Goal: Entertainment & Leisure: Consume media (video, audio)

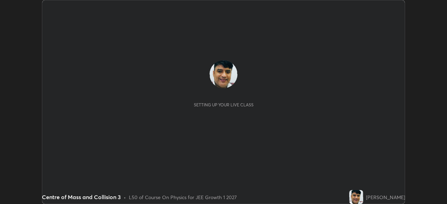
scroll to position [204, 447]
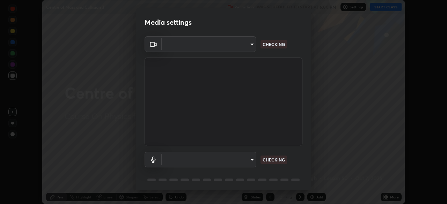
type input "14b787caa3234b54c591ffd1cb0d0a7c9d8495057a62f752d7397f13ea7eb8b5"
type input "communications"
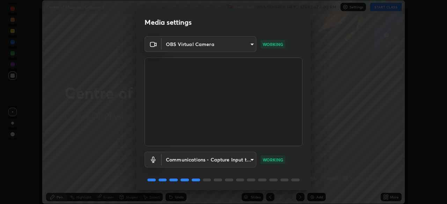
scroll to position [25, 0]
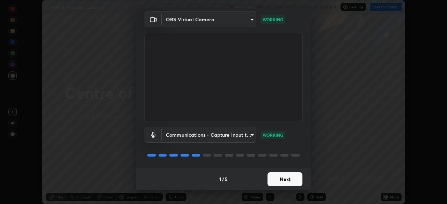
click at [281, 177] on button "Next" at bounding box center [284, 179] width 35 height 14
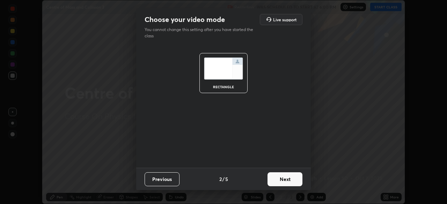
scroll to position [0, 0]
click at [284, 179] on button "Next" at bounding box center [284, 179] width 35 height 14
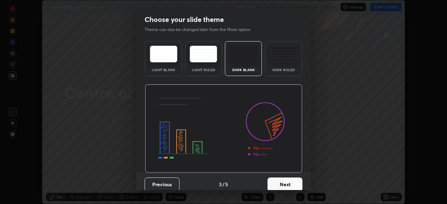
click at [284, 179] on button "Next" at bounding box center [284, 185] width 35 height 14
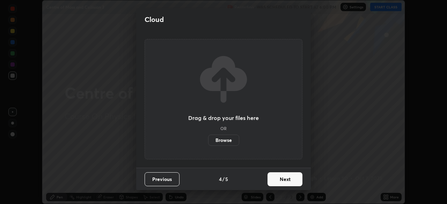
click at [286, 183] on button "Next" at bounding box center [284, 179] width 35 height 14
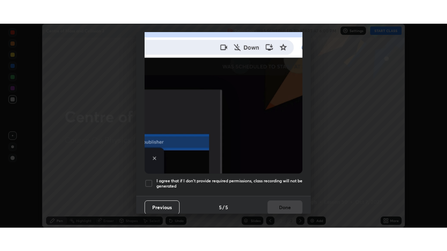
scroll to position [167, 0]
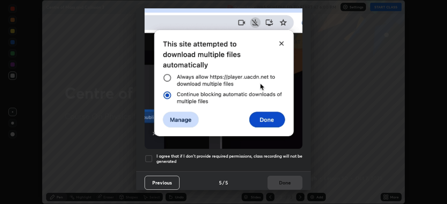
click at [276, 154] on h5 "I agree that if I don't provide required permissions, class recording will not …" at bounding box center [229, 159] width 146 height 11
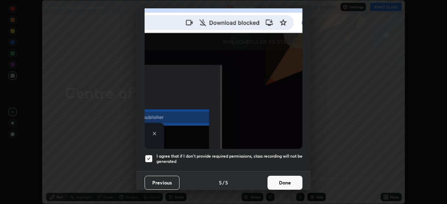
click at [283, 179] on button "Done" at bounding box center [284, 183] width 35 height 14
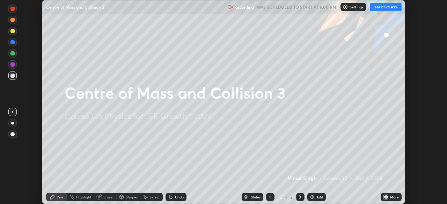
click at [384, 6] on button "START CLASS" at bounding box center [385, 7] width 31 height 8
click at [387, 198] on icon at bounding box center [387, 199] width 2 height 2
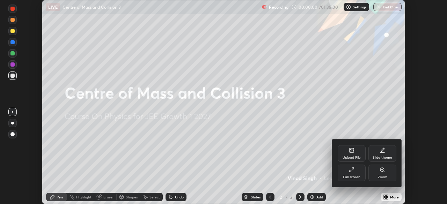
click at [352, 177] on div "Full screen" at bounding box center [351, 177] width 17 height 3
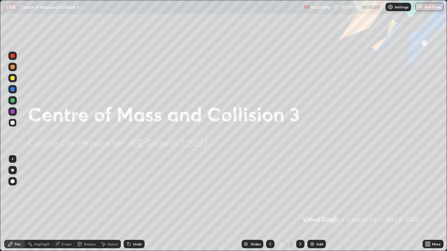
scroll to position [251, 447]
click at [310, 204] on img at bounding box center [312, 245] width 6 height 6
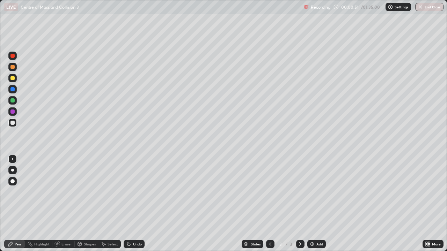
click at [12, 100] on div at bounding box center [12, 100] width 4 height 4
click at [13, 88] on div at bounding box center [12, 89] width 4 height 4
click at [89, 204] on div "Shapes" at bounding box center [90, 244] width 12 height 3
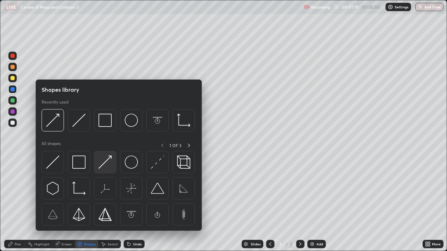
click at [101, 166] on img at bounding box center [104, 162] width 13 height 13
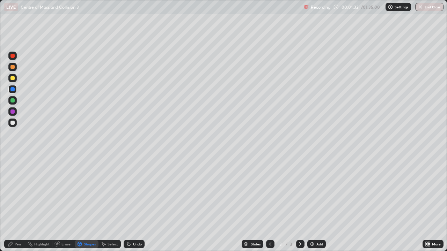
click at [17, 204] on div "Pen" at bounding box center [14, 244] width 21 height 8
click at [11, 125] on div at bounding box center [12, 123] width 4 height 4
click at [13, 101] on div at bounding box center [12, 100] width 4 height 4
click at [86, 204] on div "Shapes" at bounding box center [90, 244] width 12 height 3
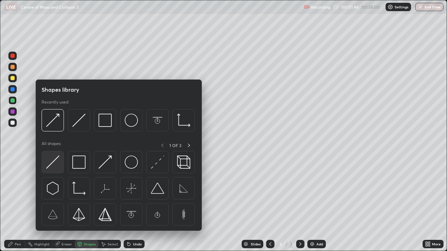
click at [49, 165] on img at bounding box center [52, 162] width 13 height 13
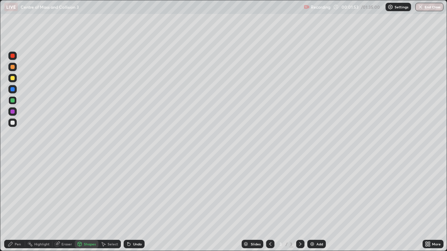
click at [18, 204] on div "Pen" at bounding box center [18, 244] width 6 height 3
click at [13, 179] on div at bounding box center [12, 181] width 4 height 4
click at [11, 112] on div at bounding box center [12, 112] width 4 height 4
click at [65, 204] on div "Eraser" at bounding box center [66, 244] width 10 height 3
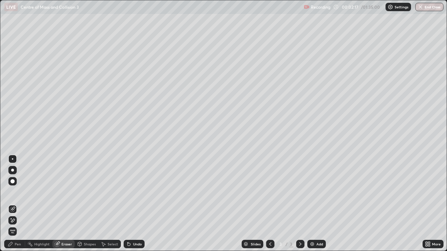
click at [15, 204] on div "Pen" at bounding box center [18, 244] width 6 height 3
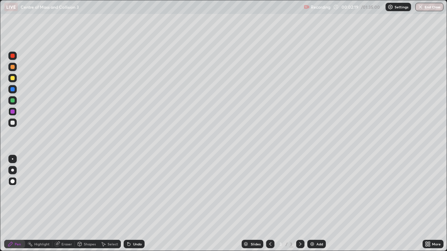
click at [13, 78] on div at bounding box center [12, 78] width 4 height 4
click at [14, 161] on div at bounding box center [12, 159] width 8 height 8
click at [11, 124] on div at bounding box center [12, 123] width 4 height 4
click at [65, 204] on div "Eraser" at bounding box center [66, 244] width 10 height 3
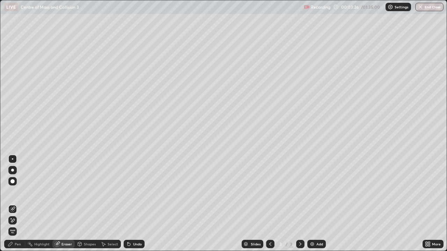
click at [19, 204] on div "Pen" at bounding box center [14, 244] width 21 height 8
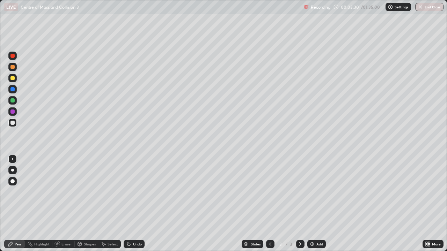
click at [11, 78] on div at bounding box center [12, 78] width 4 height 4
click at [13, 68] on div at bounding box center [12, 67] width 4 height 4
click at [89, 204] on div "Shapes" at bounding box center [90, 244] width 12 height 3
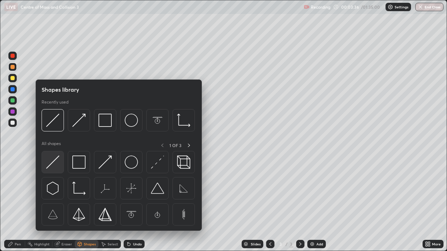
click at [50, 164] on img at bounding box center [52, 162] width 13 height 13
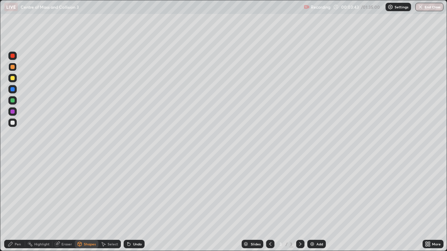
click at [18, 204] on div "Pen" at bounding box center [18, 244] width 6 height 3
click at [12, 89] on div at bounding box center [12, 89] width 4 height 4
click at [14, 121] on div at bounding box center [12, 123] width 8 height 8
click at [67, 204] on div "Eraser" at bounding box center [66, 244] width 10 height 3
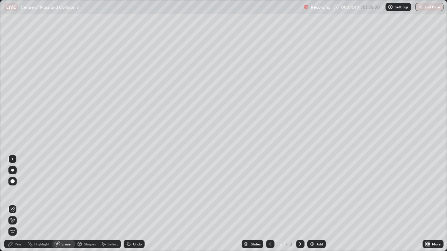
click at [87, 204] on div "Shapes" at bounding box center [90, 244] width 12 height 3
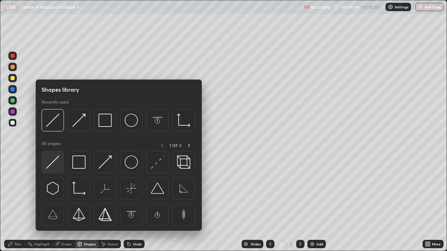
click at [54, 161] on img at bounding box center [52, 162] width 13 height 13
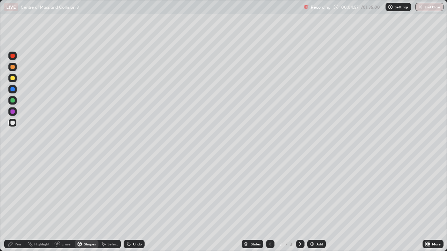
click at [17, 204] on div "Pen" at bounding box center [18, 244] width 6 height 3
click at [12, 110] on div at bounding box center [12, 112] width 4 height 4
click at [13, 77] on div at bounding box center [12, 78] width 4 height 4
click at [13, 78] on div at bounding box center [12, 78] width 4 height 4
click at [38, 204] on div "Highlight" at bounding box center [41, 244] width 15 height 3
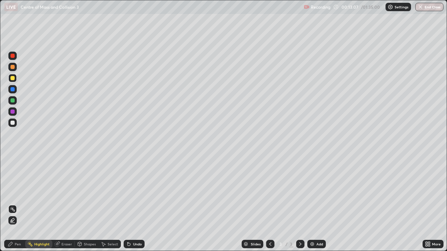
click at [20, 204] on div "Pen" at bounding box center [18, 244] width 6 height 3
click at [311, 204] on img at bounding box center [312, 245] width 6 height 6
click at [300, 204] on icon at bounding box center [301, 245] width 6 height 6
click at [269, 204] on icon at bounding box center [270, 245] width 6 height 6
click at [300, 204] on icon at bounding box center [301, 245] width 6 height 6
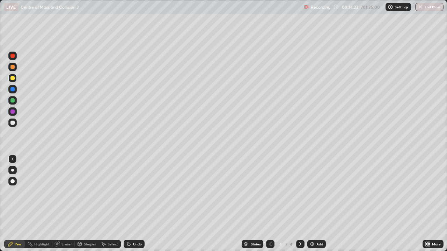
click at [269, 204] on icon at bounding box center [270, 245] width 6 height 6
click at [300, 204] on icon at bounding box center [301, 245] width 6 height 6
click at [13, 100] on div at bounding box center [12, 100] width 4 height 4
click at [89, 204] on div "Shapes" at bounding box center [90, 244] width 12 height 3
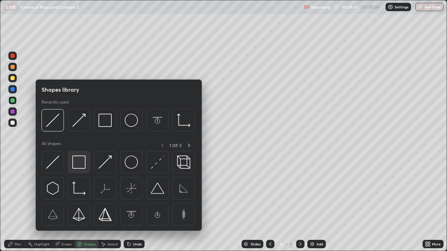
click at [78, 163] on img at bounding box center [78, 162] width 13 height 13
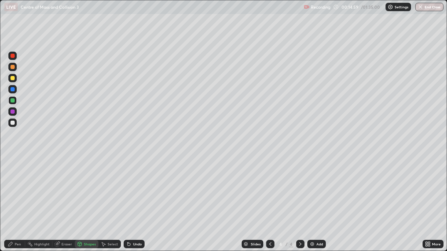
click at [14, 124] on div at bounding box center [12, 123] width 4 height 4
click at [18, 204] on div "Pen" at bounding box center [18, 244] width 6 height 3
click at [67, 204] on div "Eraser" at bounding box center [66, 244] width 10 height 3
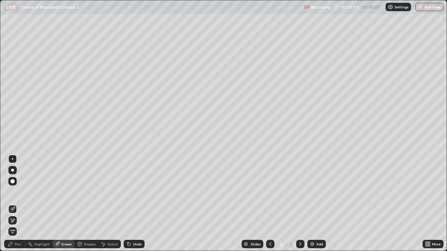
click at [19, 204] on div "Pen" at bounding box center [14, 244] width 21 height 8
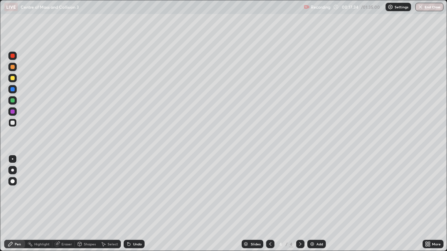
click at [270, 204] on icon at bounding box center [270, 245] width 6 height 6
click at [42, 204] on div "Highlight" at bounding box center [38, 244] width 27 height 8
click at [299, 204] on icon at bounding box center [301, 245] width 6 height 6
click at [268, 204] on icon at bounding box center [270, 245] width 6 height 6
click at [42, 204] on div "Highlight" at bounding box center [41, 244] width 15 height 3
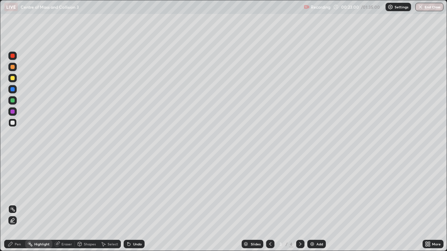
click at [299, 204] on icon at bounding box center [301, 245] width 6 height 6
click at [311, 204] on img at bounding box center [312, 245] width 6 height 6
click at [20, 204] on div "Pen" at bounding box center [14, 244] width 21 height 8
click at [13, 124] on div at bounding box center [12, 123] width 4 height 4
click at [90, 204] on div "Shapes" at bounding box center [90, 244] width 12 height 3
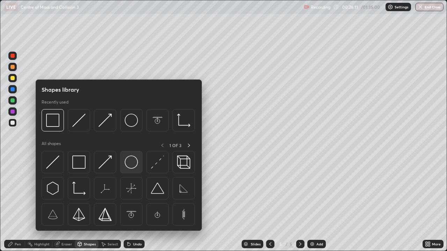
click at [129, 161] on img at bounding box center [131, 162] width 13 height 13
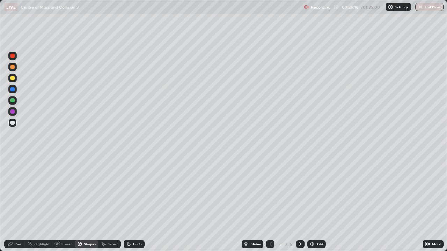
click at [66, 204] on div "Eraser" at bounding box center [66, 244] width 10 height 3
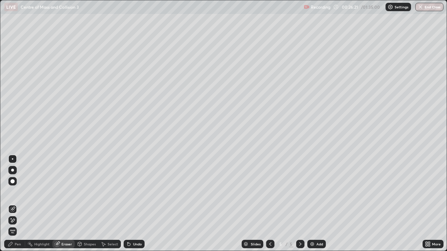
click at [18, 204] on div "Pen" at bounding box center [14, 244] width 21 height 8
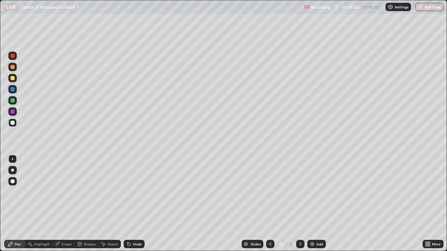
click at [13, 101] on div at bounding box center [12, 100] width 4 height 4
click at [89, 204] on div "Shapes" at bounding box center [87, 244] width 24 height 8
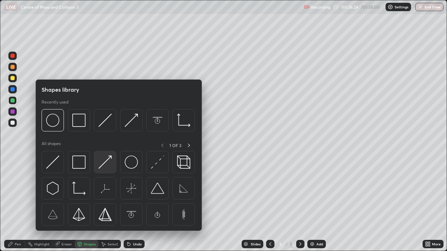
click at [99, 166] on img at bounding box center [104, 162] width 13 height 13
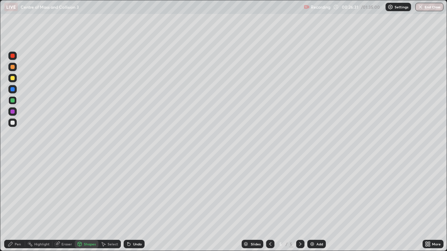
click at [17, 204] on div "Pen" at bounding box center [18, 244] width 6 height 3
click at [66, 204] on div "Eraser" at bounding box center [66, 244] width 10 height 3
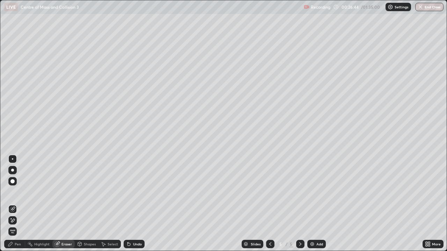
click at [16, 204] on div "Pen" at bounding box center [14, 244] width 21 height 8
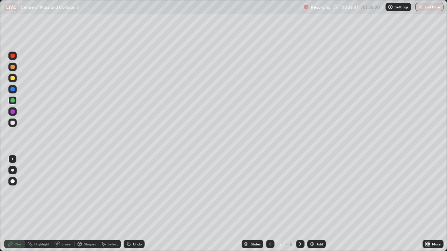
click at [12, 89] on div at bounding box center [12, 89] width 4 height 4
click at [68, 204] on div "Eraser" at bounding box center [66, 244] width 10 height 3
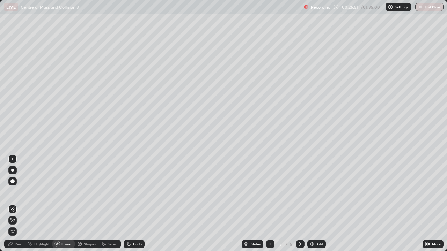
click at [90, 204] on div "Shapes" at bounding box center [90, 244] width 12 height 3
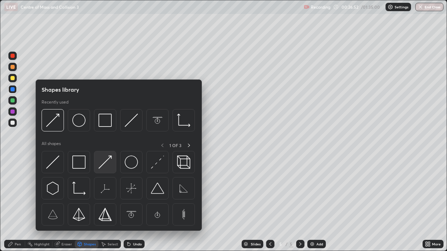
click at [99, 168] on img at bounding box center [104, 162] width 13 height 13
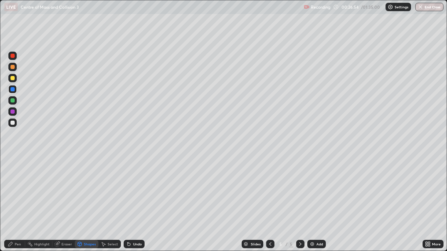
click at [19, 204] on div "Pen" at bounding box center [14, 244] width 21 height 8
click at [68, 204] on div "Eraser" at bounding box center [66, 244] width 10 height 3
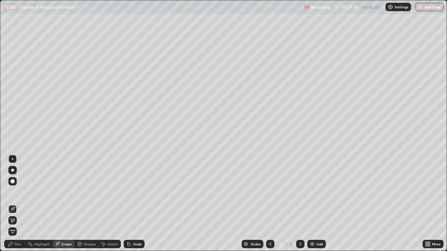
click at [19, 204] on div "Pen" at bounding box center [14, 244] width 21 height 8
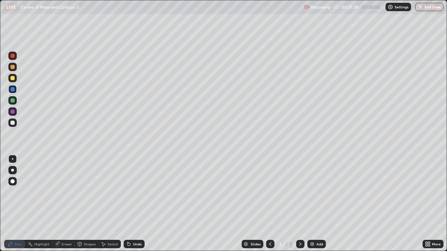
click at [12, 79] on div at bounding box center [12, 78] width 4 height 4
click at [66, 204] on div "Eraser" at bounding box center [66, 244] width 10 height 3
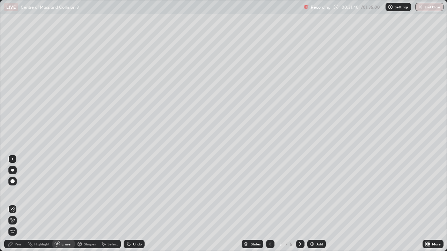
click at [39, 204] on div "Highlight" at bounding box center [38, 244] width 27 height 8
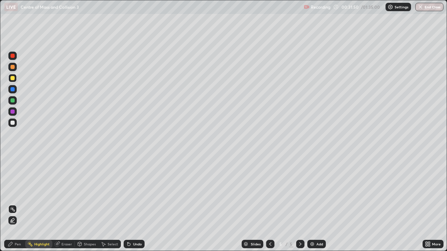
click at [269, 204] on icon at bounding box center [270, 245] width 6 height 6
click at [270, 204] on icon at bounding box center [270, 245] width 6 height 6
click at [300, 204] on icon at bounding box center [301, 245] width 6 height 6
click at [16, 204] on div "Pen" at bounding box center [18, 244] width 6 height 3
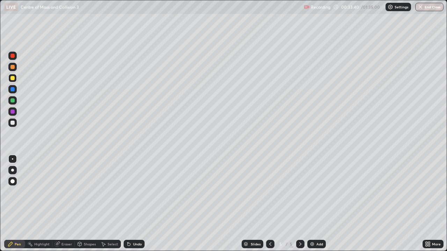
click at [89, 204] on div "Shapes" at bounding box center [90, 244] width 12 height 3
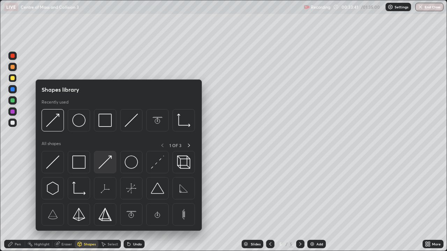
click at [102, 167] on img at bounding box center [104, 162] width 13 height 13
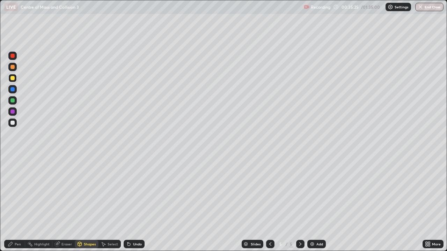
click at [17, 204] on div "Pen" at bounding box center [18, 244] width 6 height 3
click at [65, 204] on div "Eraser" at bounding box center [66, 244] width 10 height 3
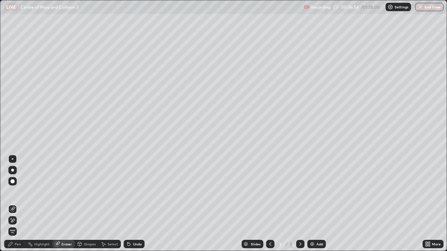
click at [311, 204] on img at bounding box center [312, 245] width 6 height 6
click at [15, 204] on div "Pen" at bounding box center [18, 244] width 6 height 3
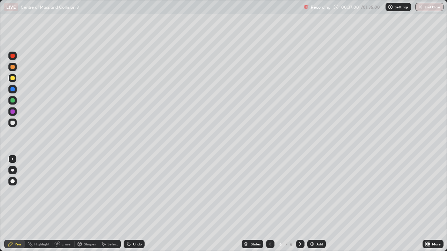
click at [12, 124] on div at bounding box center [12, 123] width 4 height 4
click at [13, 102] on div at bounding box center [12, 100] width 4 height 4
click at [12, 100] on div at bounding box center [12, 100] width 4 height 4
click at [87, 204] on div "Shapes" at bounding box center [90, 244] width 12 height 3
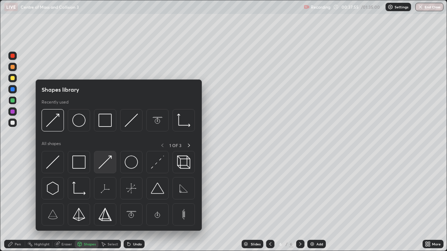
click at [101, 167] on img at bounding box center [104, 162] width 13 height 13
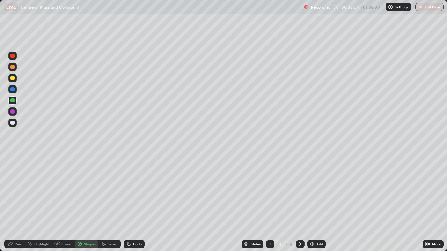
click at [12, 123] on div at bounding box center [12, 123] width 4 height 4
click at [17, 204] on div "Pen" at bounding box center [14, 244] width 21 height 8
click at [13, 67] on div at bounding box center [12, 67] width 4 height 4
click at [88, 204] on div "Shapes" at bounding box center [90, 244] width 12 height 3
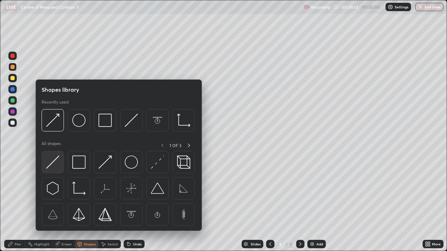
click at [52, 163] on img at bounding box center [52, 162] width 13 height 13
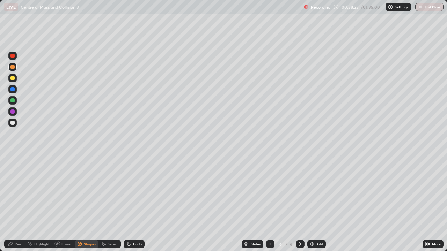
click at [18, 204] on div "Pen" at bounding box center [18, 244] width 6 height 3
click at [13, 89] on div at bounding box center [12, 89] width 4 height 4
click at [12, 125] on div at bounding box center [12, 123] width 8 height 8
click at [12, 79] on div at bounding box center [12, 78] width 4 height 4
click at [64, 204] on div "Eraser" at bounding box center [66, 244] width 10 height 3
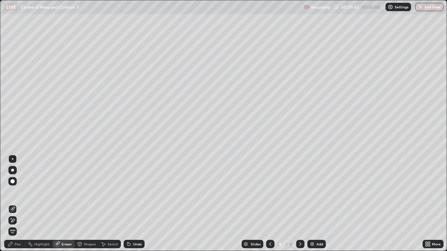
click at [89, 204] on div "Shapes" at bounding box center [90, 244] width 12 height 3
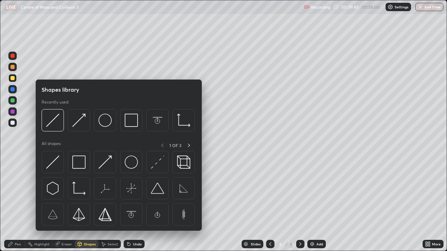
click at [13, 90] on div at bounding box center [12, 89] width 4 height 4
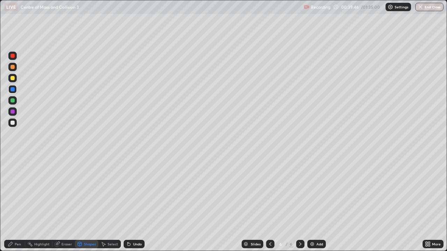
click at [88, 204] on div "Shapes" at bounding box center [87, 244] width 24 height 8
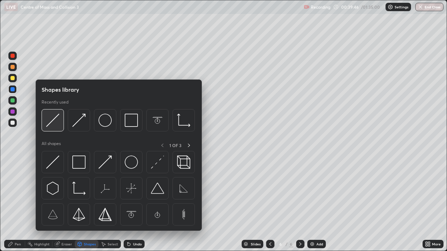
click at [49, 125] on img at bounding box center [52, 120] width 13 height 13
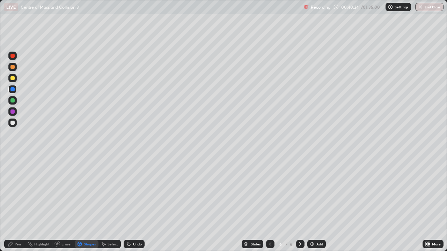
click at [20, 204] on div "Pen" at bounding box center [14, 244] width 21 height 8
click at [12, 78] on div at bounding box center [12, 78] width 4 height 4
click at [13, 57] on div at bounding box center [12, 56] width 4 height 4
click at [13, 122] on div at bounding box center [12, 123] width 4 height 4
click at [89, 204] on div "Shapes" at bounding box center [87, 244] width 24 height 8
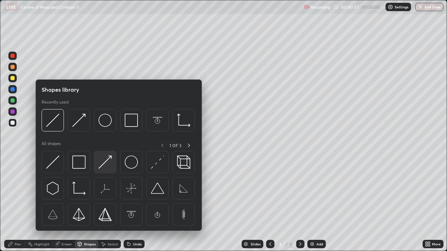
click at [99, 165] on img at bounding box center [104, 162] width 13 height 13
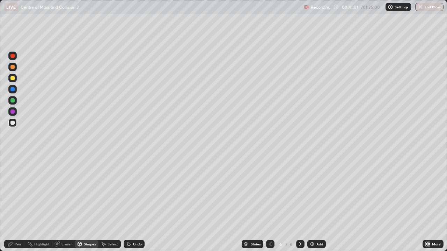
click at [17, 204] on div "Pen" at bounding box center [14, 244] width 21 height 8
click at [66, 204] on div "Eraser" at bounding box center [66, 244] width 10 height 3
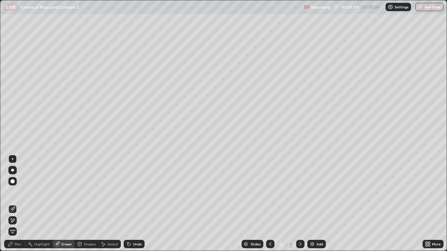
click at [20, 204] on div "Pen" at bounding box center [14, 244] width 21 height 8
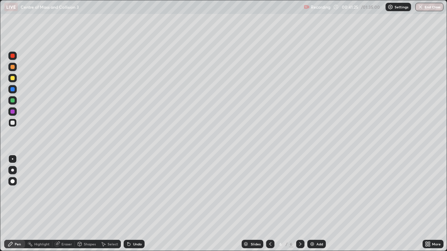
click at [66, 204] on div "Eraser" at bounding box center [66, 244] width 10 height 3
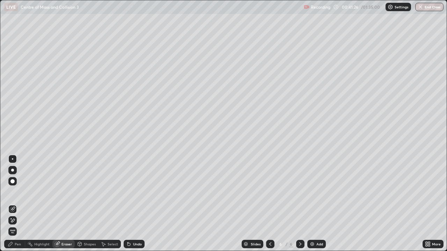
click at [43, 204] on div "Highlight" at bounding box center [41, 244] width 15 height 3
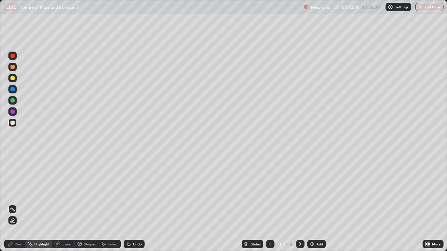
click at [12, 81] on div at bounding box center [12, 78] width 8 height 8
click at [20, 204] on div "Pen" at bounding box center [14, 244] width 21 height 8
click at [66, 204] on div "Eraser" at bounding box center [66, 244] width 10 height 3
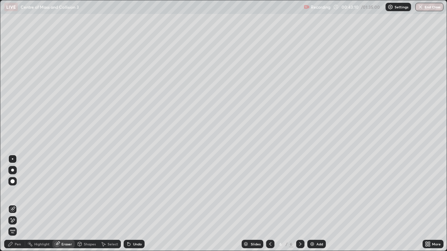
click at [19, 204] on div "Pen" at bounding box center [14, 244] width 21 height 8
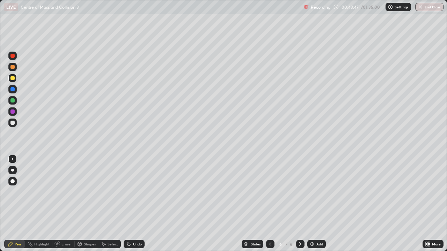
click at [13, 123] on div at bounding box center [12, 123] width 4 height 4
click at [14, 56] on div at bounding box center [12, 56] width 4 height 4
click at [66, 204] on div "Eraser" at bounding box center [66, 244] width 10 height 3
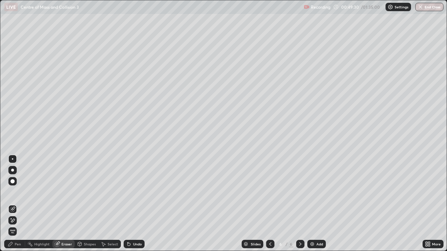
click at [20, 204] on div "Pen" at bounding box center [18, 244] width 6 height 3
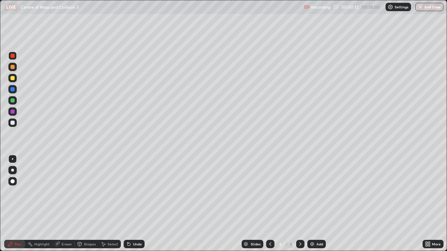
click at [311, 204] on img at bounding box center [312, 245] width 6 height 6
click at [268, 204] on div at bounding box center [270, 244] width 8 height 8
click at [299, 204] on icon at bounding box center [301, 245] width 6 height 6
click at [12, 78] on div at bounding box center [12, 78] width 4 height 4
click at [270, 204] on icon at bounding box center [270, 245] width 6 height 6
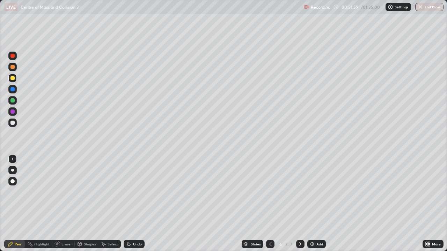
click at [300, 204] on icon at bounding box center [301, 245] width 6 height 6
click at [269, 204] on icon at bounding box center [270, 244] width 2 height 3
click at [300, 204] on icon at bounding box center [301, 245] width 6 height 6
click at [266, 204] on div at bounding box center [270, 244] width 8 height 8
click at [41, 204] on div "Highlight" at bounding box center [38, 244] width 27 height 8
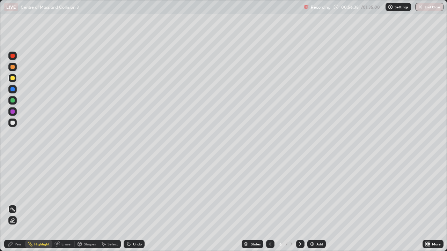
click at [299, 204] on icon at bounding box center [301, 245] width 6 height 6
click at [15, 204] on div "Pen" at bounding box center [18, 244] width 6 height 3
click at [13, 120] on div at bounding box center [12, 123] width 8 height 8
click at [66, 204] on div "Eraser" at bounding box center [63, 244] width 22 height 8
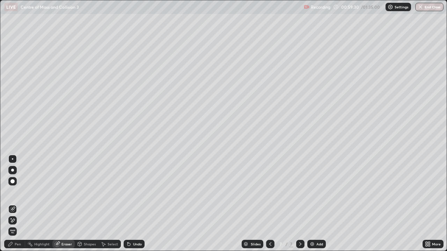
click at [23, 204] on div "Pen" at bounding box center [14, 244] width 21 height 8
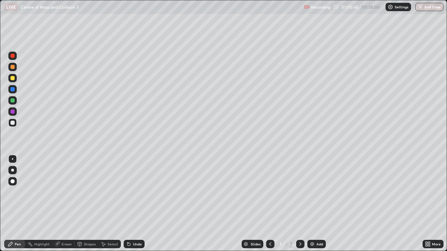
click at [267, 204] on div at bounding box center [270, 244] width 8 height 8
click at [300, 204] on icon at bounding box center [301, 245] width 6 height 6
click at [311, 204] on img at bounding box center [312, 245] width 6 height 6
click at [13, 102] on div at bounding box center [12, 100] width 4 height 4
click at [113, 204] on div "Select" at bounding box center [113, 244] width 10 height 3
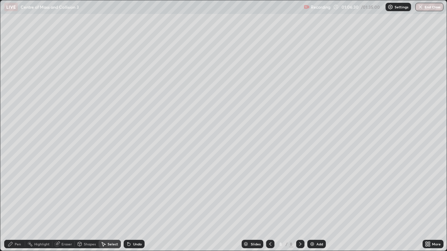
click at [89, 204] on div "Shapes" at bounding box center [90, 244] width 12 height 3
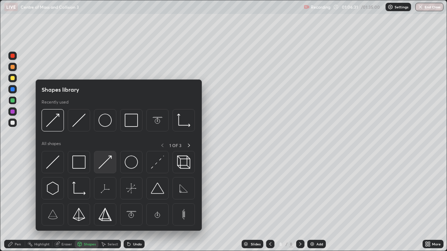
click at [103, 165] on img at bounding box center [104, 162] width 13 height 13
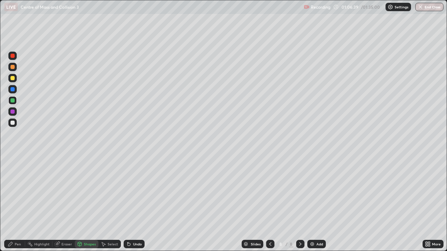
click at [13, 67] on div at bounding box center [12, 67] width 4 height 4
click at [17, 204] on div "Pen" at bounding box center [14, 244] width 21 height 8
click at [67, 204] on div "Eraser" at bounding box center [66, 244] width 10 height 3
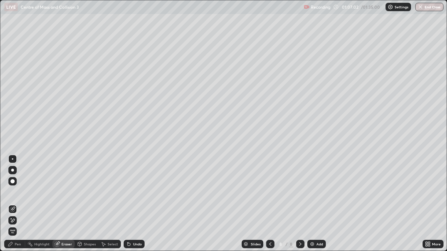
click at [20, 204] on div "Pen" at bounding box center [18, 244] width 6 height 3
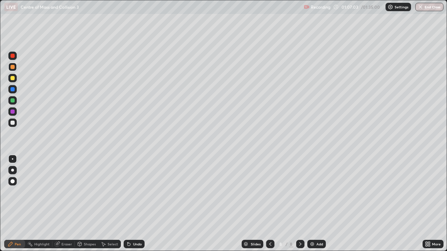
click at [11, 122] on div at bounding box center [12, 123] width 4 height 4
click at [66, 204] on div "Eraser" at bounding box center [66, 244] width 10 height 3
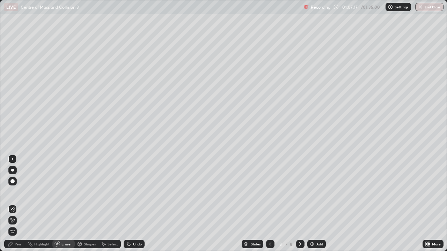
click at [17, 204] on div "Pen" at bounding box center [18, 244] width 6 height 3
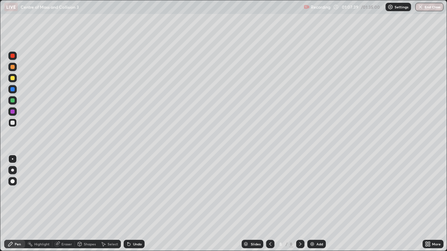
click at [13, 79] on div at bounding box center [12, 78] width 4 height 4
click at [90, 204] on div "Shapes" at bounding box center [90, 244] width 12 height 3
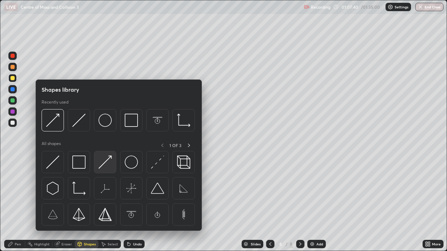
click at [103, 167] on img at bounding box center [104, 162] width 13 height 13
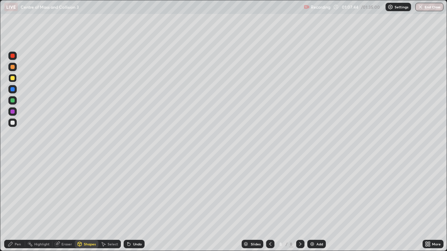
click at [16, 204] on div "Pen" at bounding box center [18, 244] width 6 height 3
click at [67, 204] on div "Eraser" at bounding box center [66, 244] width 10 height 3
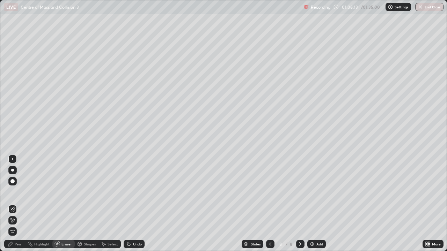
click at [17, 204] on div "Pen" at bounding box center [18, 244] width 6 height 3
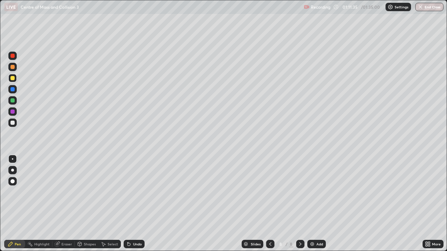
click at [311, 204] on img at bounding box center [312, 245] width 6 height 6
click at [13, 100] on div at bounding box center [12, 100] width 4 height 4
click at [12, 101] on div at bounding box center [12, 100] width 4 height 4
click at [88, 204] on div "Shapes" at bounding box center [90, 244] width 12 height 3
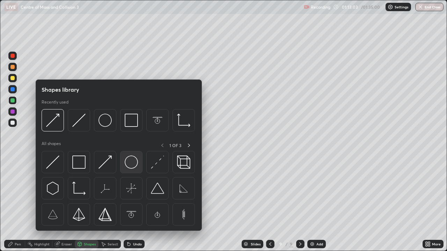
click at [129, 166] on img at bounding box center [131, 162] width 13 height 13
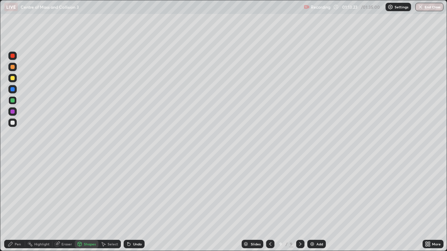
click at [13, 68] on div at bounding box center [12, 67] width 4 height 4
click at [89, 204] on div "Shapes" at bounding box center [90, 244] width 12 height 3
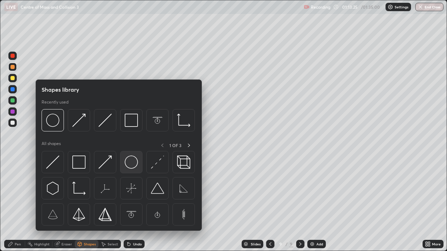
click at [130, 163] on img at bounding box center [131, 162] width 13 height 13
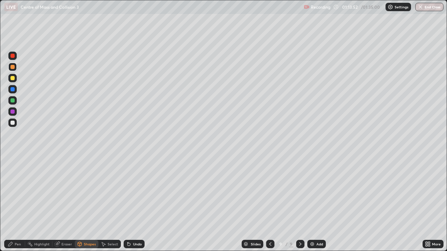
click at [20, 204] on div "Pen" at bounding box center [18, 244] width 6 height 3
click at [42, 204] on div "Highlight" at bounding box center [41, 244] width 15 height 3
click at [64, 204] on div "Eraser" at bounding box center [66, 244] width 10 height 3
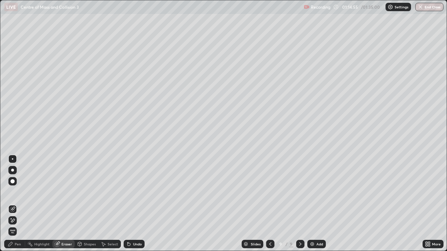
click at [89, 204] on div "Shapes" at bounding box center [90, 244] width 12 height 3
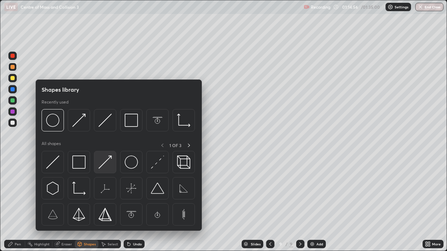
click at [102, 165] on img at bounding box center [104, 162] width 13 height 13
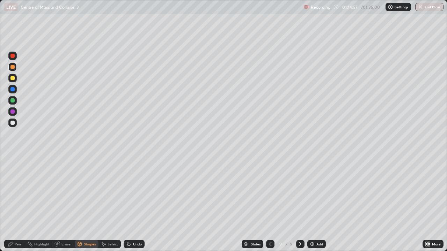
click at [13, 101] on div at bounding box center [12, 100] width 4 height 4
click at [13, 78] on div at bounding box center [12, 78] width 4 height 4
click at [88, 204] on div "Shapes" at bounding box center [90, 244] width 12 height 3
click at [42, 204] on div "Highlight" at bounding box center [41, 244] width 15 height 3
click at [17, 204] on div "Pen" at bounding box center [14, 244] width 21 height 8
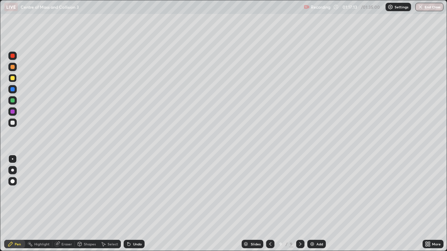
click at [13, 109] on div at bounding box center [12, 112] width 8 height 8
click at [13, 79] on div at bounding box center [12, 78] width 4 height 4
click at [88, 204] on div "Shapes" at bounding box center [90, 244] width 12 height 3
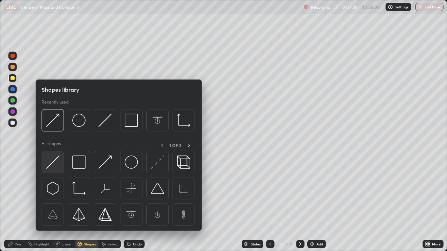
click at [57, 156] on img at bounding box center [52, 162] width 13 height 13
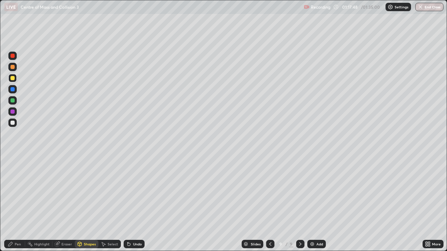
click at [17, 204] on div "Pen" at bounding box center [14, 244] width 21 height 8
click at [12, 122] on div at bounding box center [12, 123] width 4 height 4
click at [88, 204] on div "Shapes" at bounding box center [90, 244] width 12 height 3
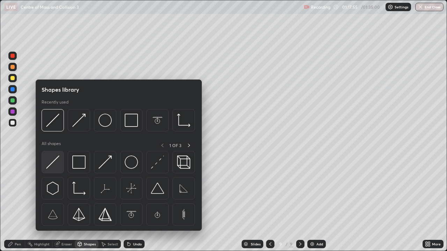
click at [52, 161] on img at bounding box center [52, 162] width 13 height 13
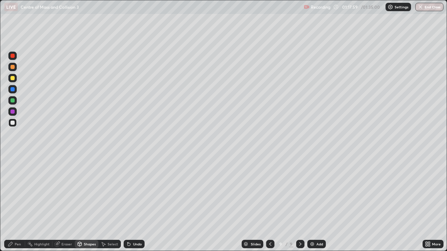
click at [16, 204] on div "Pen" at bounding box center [14, 244] width 21 height 8
click at [43, 204] on div "Highlight" at bounding box center [41, 244] width 15 height 3
click at [18, 204] on div "Pen" at bounding box center [18, 244] width 6 height 3
click at [13, 66] on div at bounding box center [12, 67] width 4 height 4
click at [91, 204] on div "Shapes" at bounding box center [90, 244] width 12 height 3
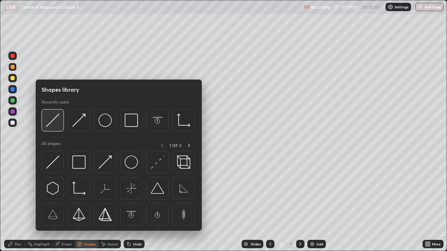
click at [53, 121] on img at bounding box center [52, 120] width 13 height 13
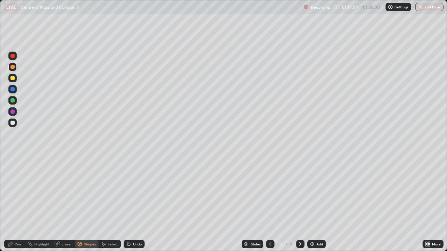
click at [18, 204] on div "Pen" at bounding box center [18, 244] width 6 height 3
click at [12, 89] on div at bounding box center [12, 89] width 4 height 4
click at [13, 67] on div at bounding box center [12, 67] width 4 height 4
click at [13, 100] on div at bounding box center [12, 100] width 4 height 4
click at [87, 204] on div "Shapes" at bounding box center [90, 244] width 12 height 3
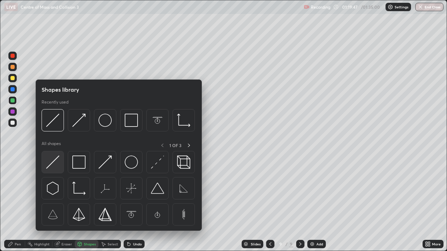
click at [53, 162] on img at bounding box center [52, 162] width 13 height 13
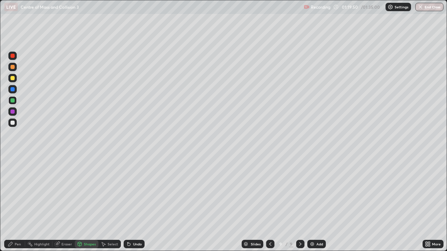
click at [17, 204] on div "Pen" at bounding box center [18, 244] width 6 height 3
click at [65, 204] on div "Eraser" at bounding box center [66, 244] width 10 height 3
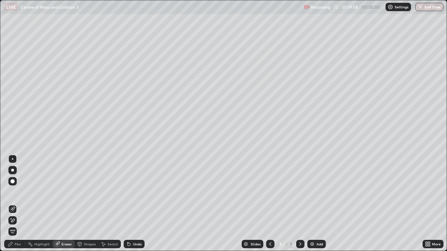
click at [19, 204] on div "Pen" at bounding box center [18, 244] width 6 height 3
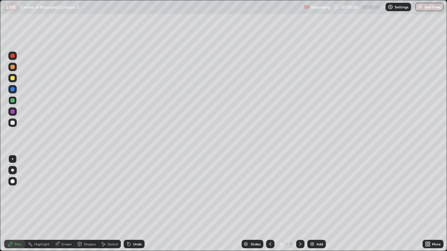
click at [89, 204] on div "Shapes" at bounding box center [90, 244] width 12 height 3
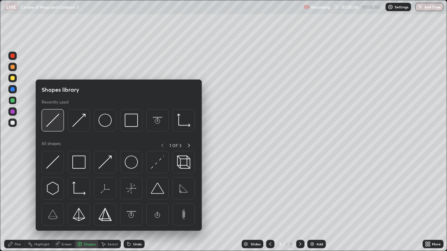
click at [51, 122] on img at bounding box center [52, 120] width 13 height 13
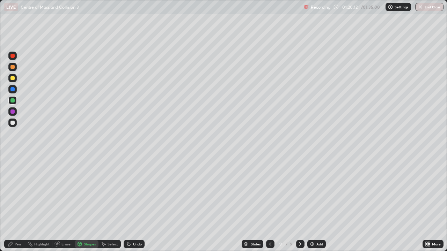
click at [19, 204] on div "Pen" at bounding box center [18, 244] width 6 height 3
click at [8, 122] on div at bounding box center [12, 123] width 8 height 8
click at [311, 204] on img at bounding box center [312, 245] width 6 height 6
click at [270, 204] on icon at bounding box center [270, 244] width 2 height 3
click at [300, 204] on icon at bounding box center [300, 244] width 2 height 3
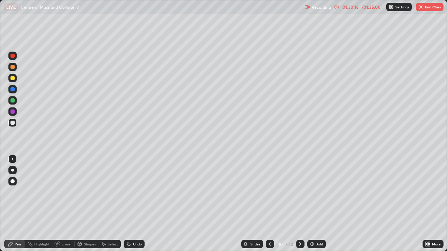
click at [311, 204] on img at bounding box center [312, 245] width 6 height 6
click at [267, 204] on icon at bounding box center [270, 245] width 6 height 6
click at [266, 204] on div at bounding box center [270, 244] width 8 height 8
click at [299, 204] on icon at bounding box center [301, 245] width 6 height 6
click at [300, 204] on icon at bounding box center [301, 245] width 6 height 6
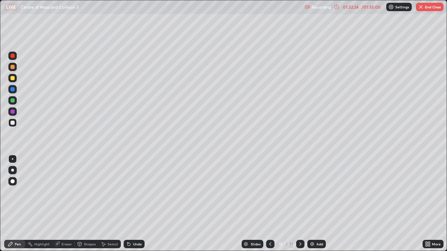
click at [421, 7] on img "button" at bounding box center [421, 7] width 6 height 6
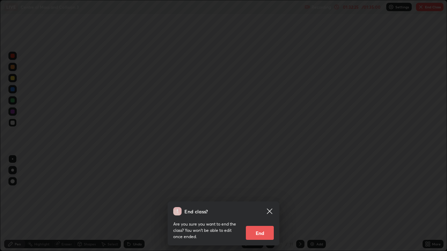
click at [253, 204] on button "End" at bounding box center [260, 233] width 28 height 14
